Goal: Task Accomplishment & Management: Manage account settings

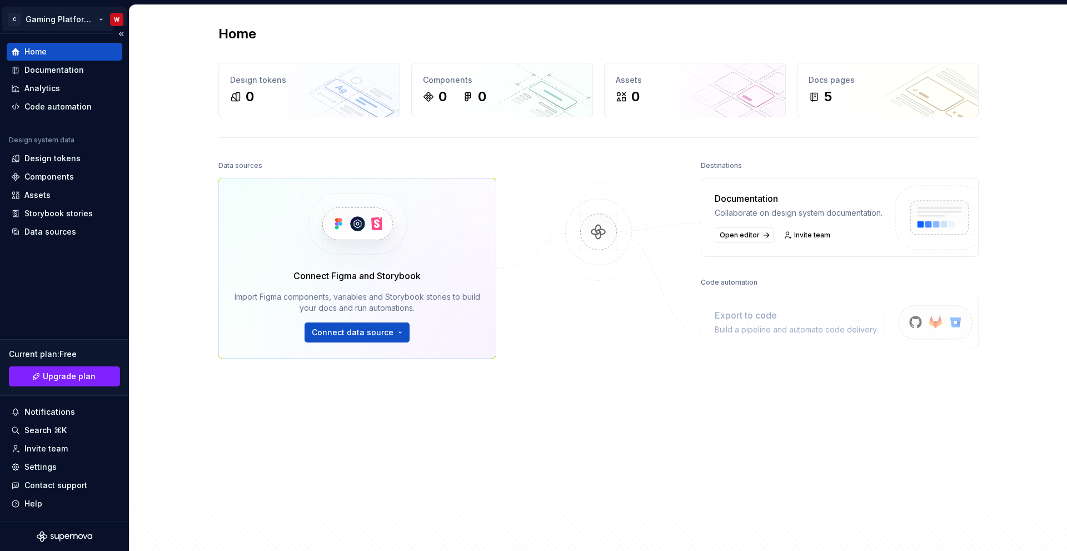
click at [64, 23] on html "C Gaming Platform DS W Home Documentation Analytics Code automation Design syst…" at bounding box center [533, 275] width 1067 height 551
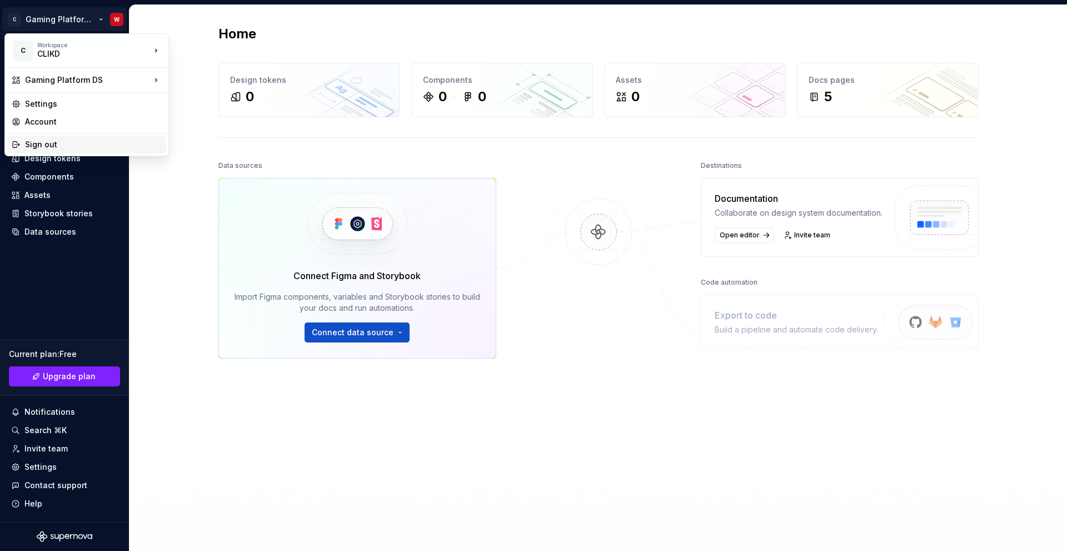
click at [68, 138] on div "Sign out" at bounding box center [86, 145] width 159 height 18
